Goal: Task Accomplishment & Management: Complete application form

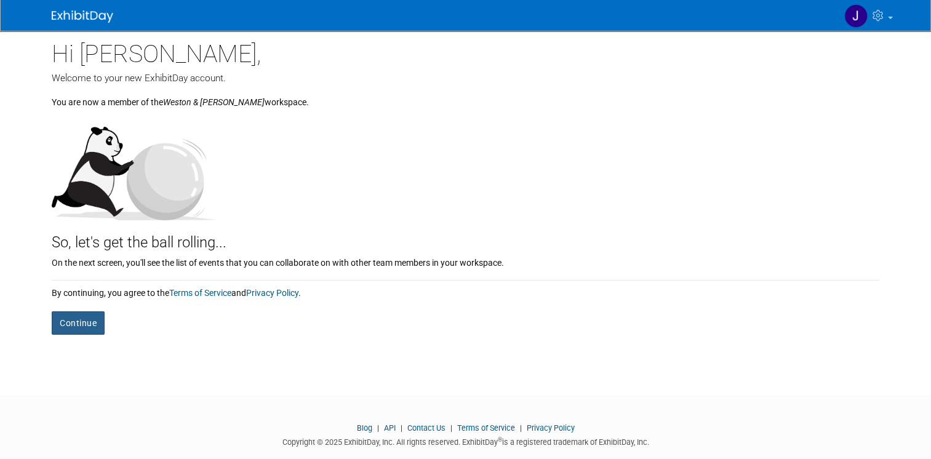
click at [81, 316] on button "Continue" at bounding box center [78, 323] width 53 height 23
